Goal: Information Seeking & Learning: Learn about a topic

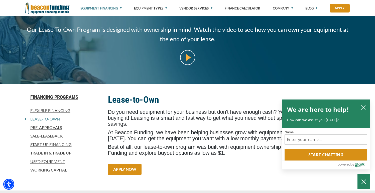
scroll to position [86, 0]
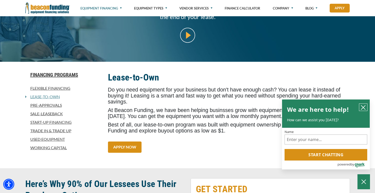
click at [363, 107] on icon "close chatbox" at bounding box center [363, 107] width 5 height 5
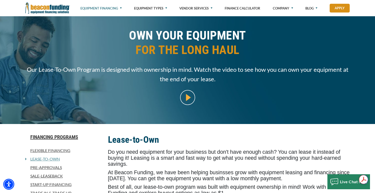
scroll to position [17, 0]
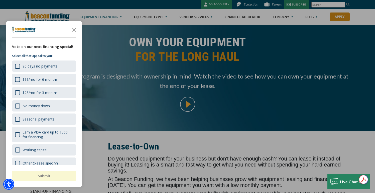
click at [187, 18] on div at bounding box center [187, 96] width 375 height 193
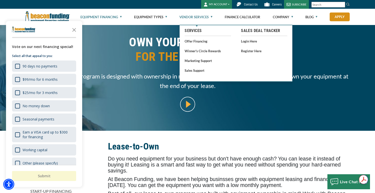
click at [189, 18] on link "Vendor Services" at bounding box center [195, 17] width 33 height 16
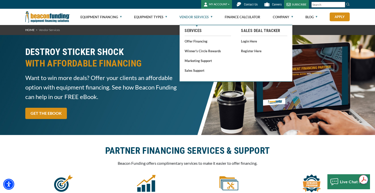
click at [202, 15] on link "Vendor Services" at bounding box center [195, 17] width 33 height 16
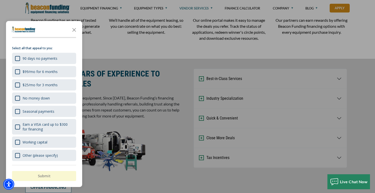
scroll to position [194, 0]
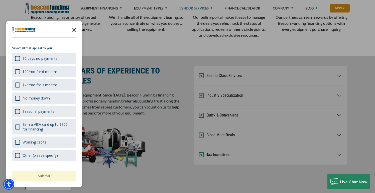
click at [74, 29] on icon "Close the survey" at bounding box center [74, 30] width 10 height 10
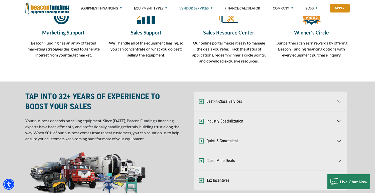
scroll to position [182, 0]
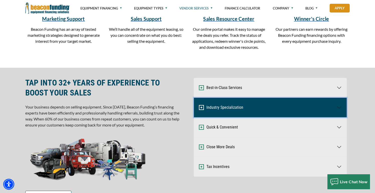
click at [207, 107] on button "Industry Specialization" at bounding box center [270, 108] width 153 height 20
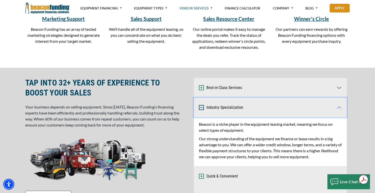
scroll to position [0, 0]
click at [206, 111] on button "Industry Specialization" at bounding box center [270, 108] width 153 height 20
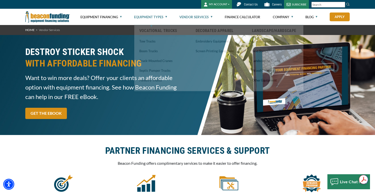
click at [155, 18] on link "Equipment Types" at bounding box center [150, 17] width 33 height 16
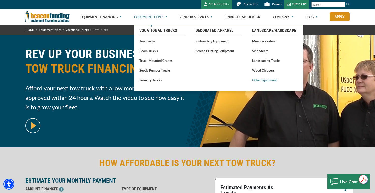
click at [272, 81] on link "Other Equipment" at bounding box center [275, 80] width 46 height 6
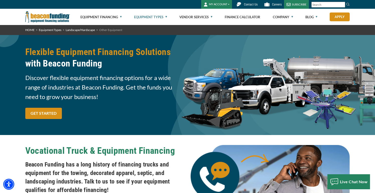
click at [244, 4] on link "Contact Us" at bounding box center [246, 4] width 28 height 9
